Goal: Navigation & Orientation: Find specific page/section

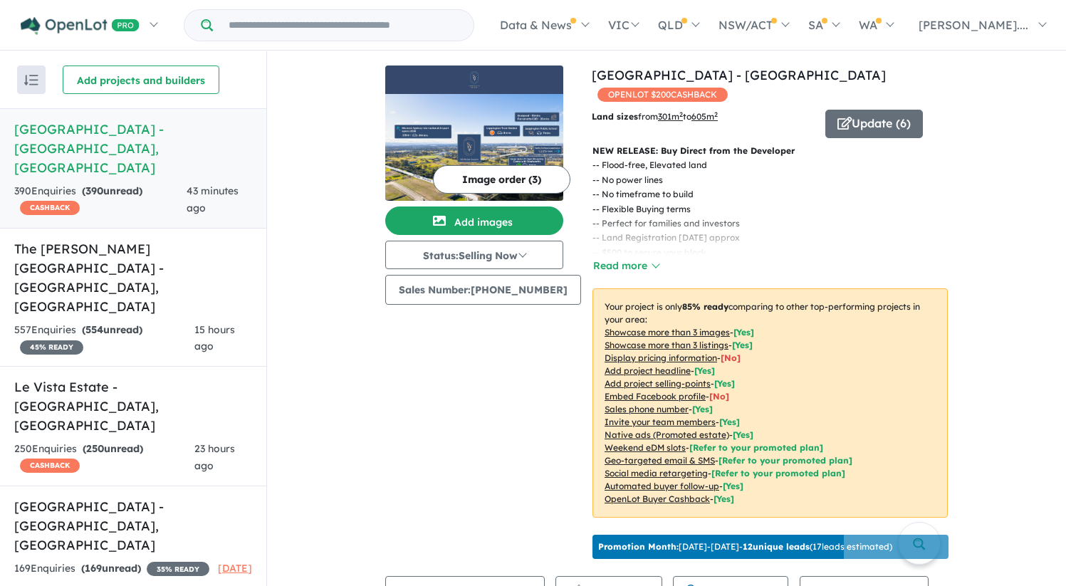
scroll to position [413, 0]
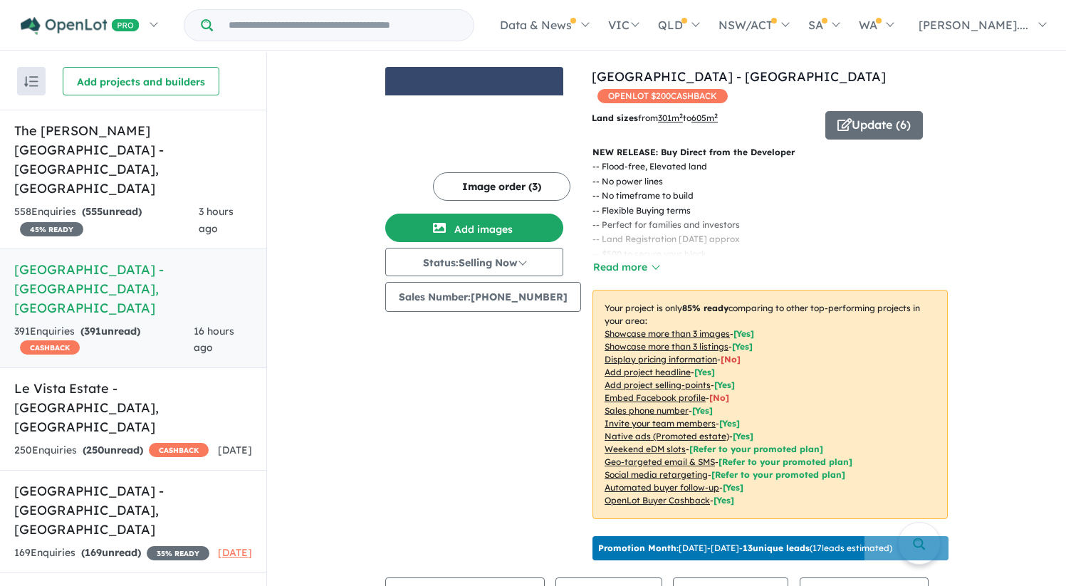
scroll to position [1, 0]
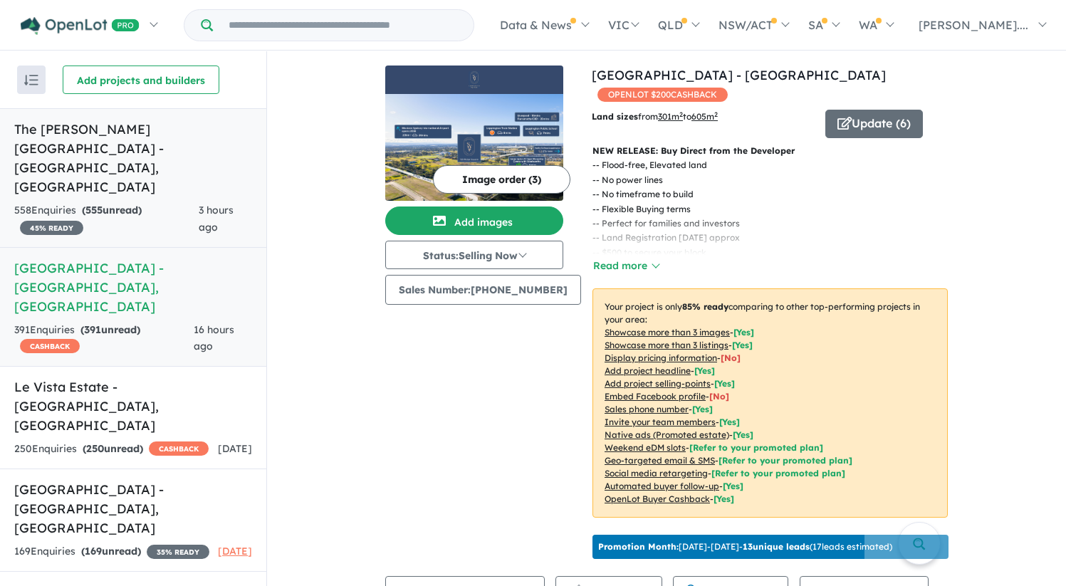
click at [107, 135] on h5 "The Rickard Gardens Estate - Leppington , NSW" at bounding box center [133, 158] width 238 height 77
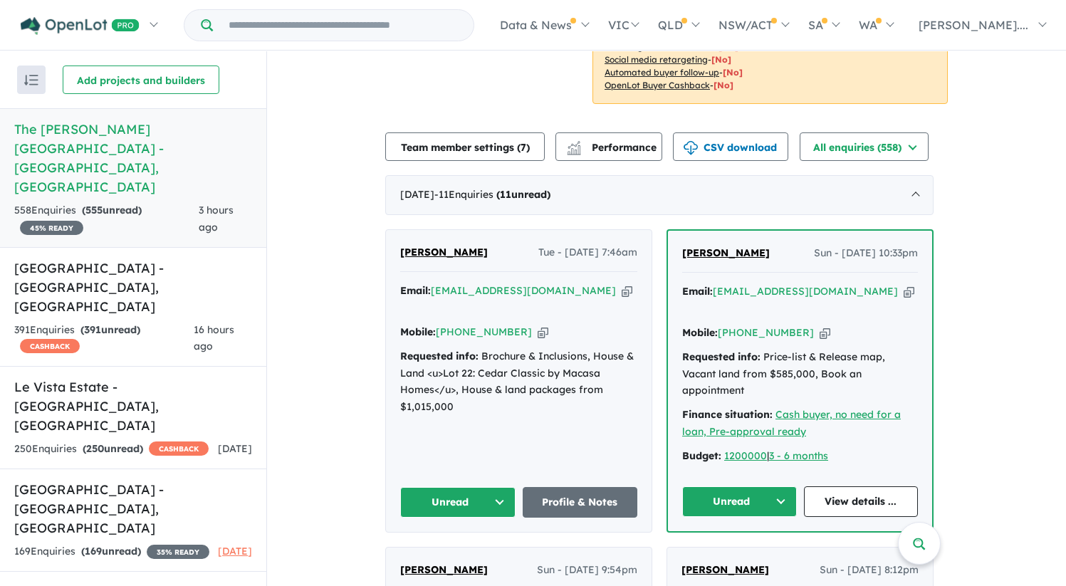
scroll to position [439, 0]
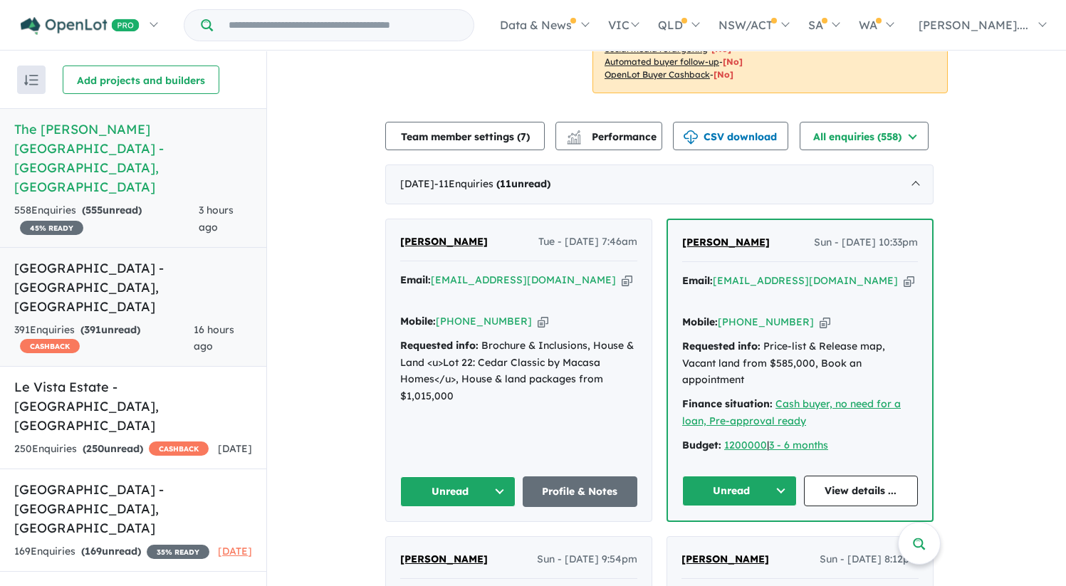
click at [190, 259] on h5 "Leppington Square Estate - Leppington , NSW" at bounding box center [133, 288] width 238 height 58
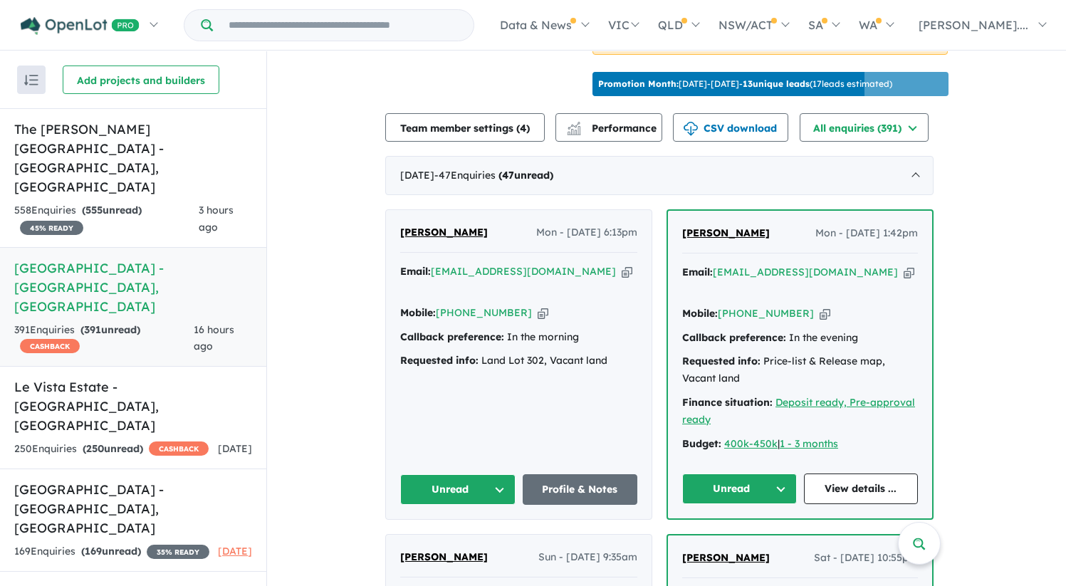
scroll to position [357, 0]
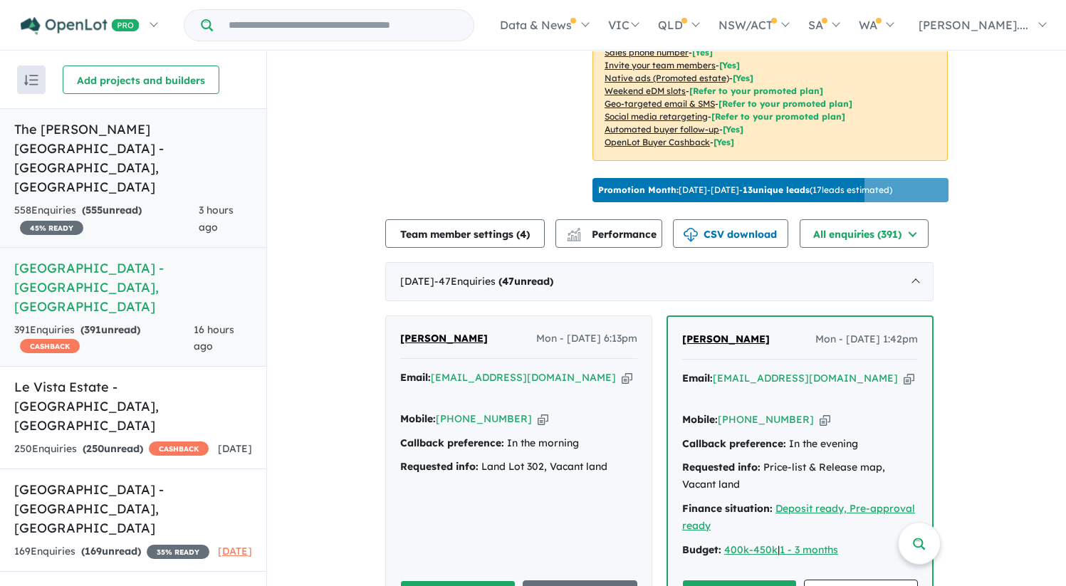
click at [175, 149] on h5 "The Rickard Gardens Estate - Leppington , NSW" at bounding box center [133, 158] width 238 height 77
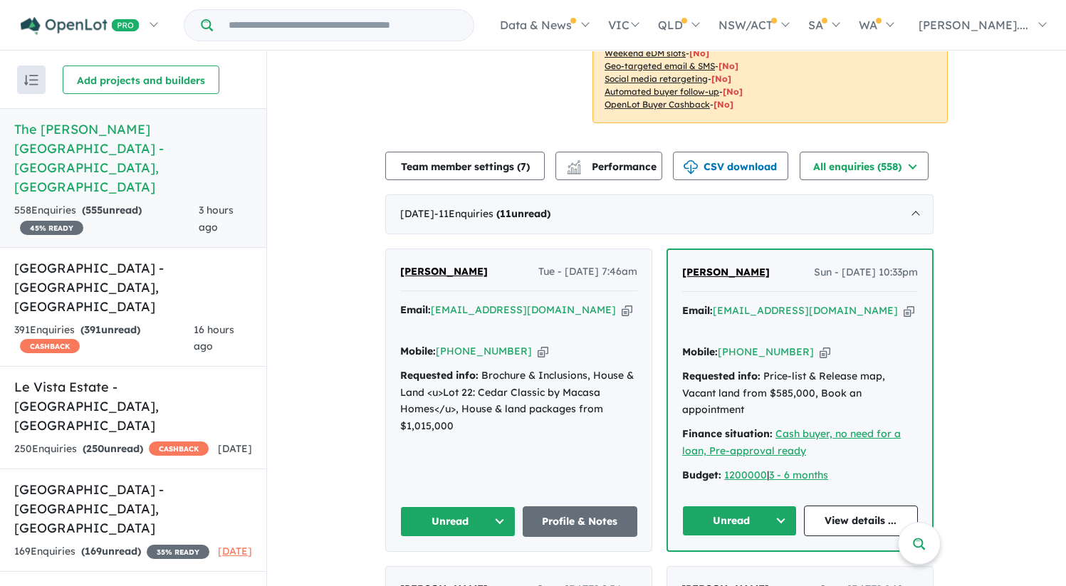
scroll to position [438, 0]
